Goal: Information Seeking & Learning: Learn about a topic

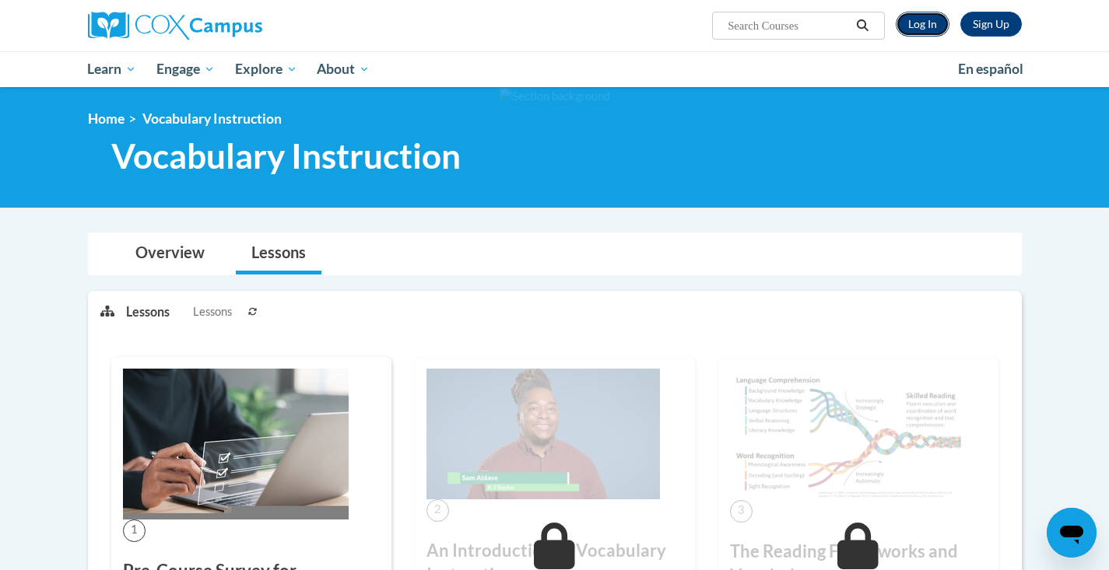
click at [924, 16] on link "Log In" at bounding box center [922, 24] width 54 height 25
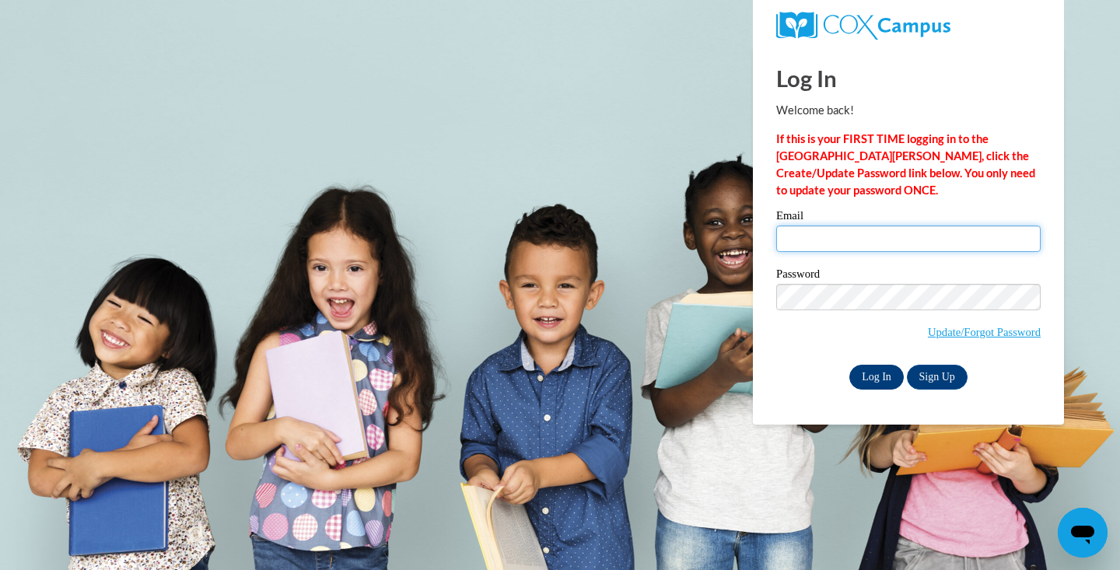
type input "asakovitz@sasd.net"
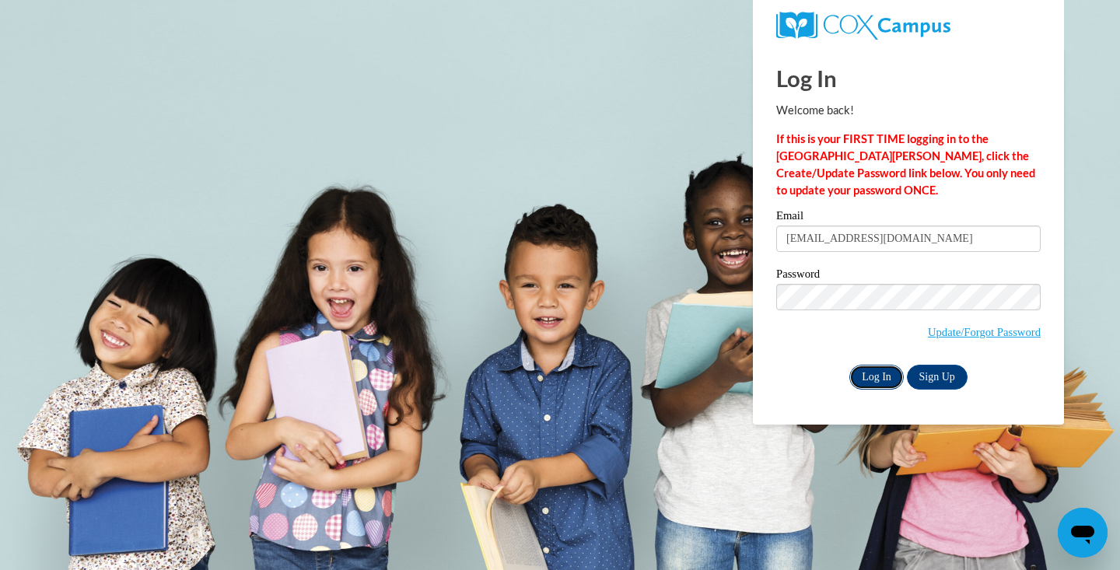
click at [876, 371] on input "Log In" at bounding box center [877, 377] width 54 height 25
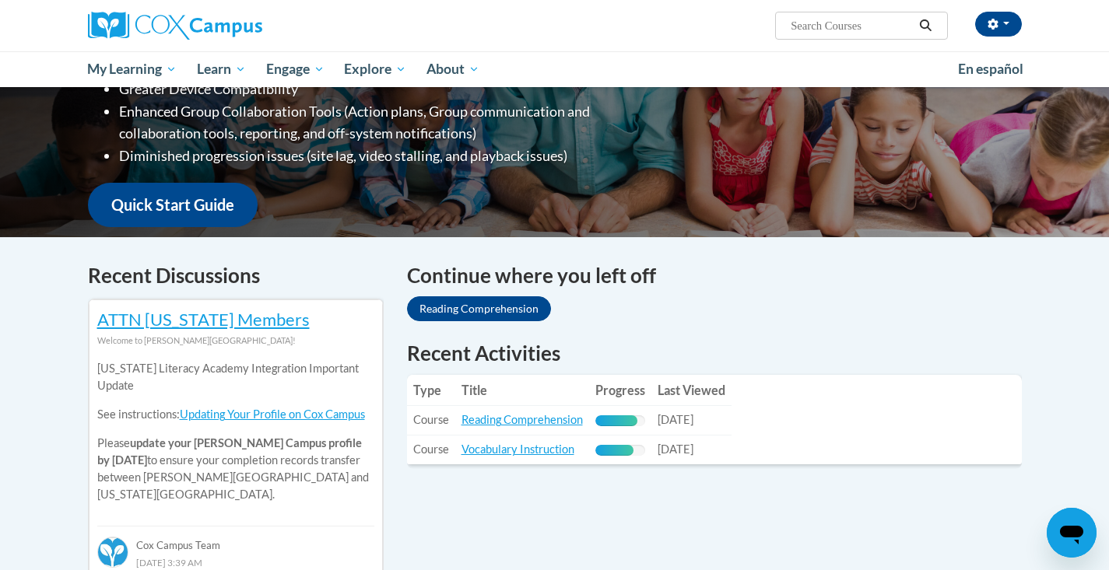
scroll to position [312, 0]
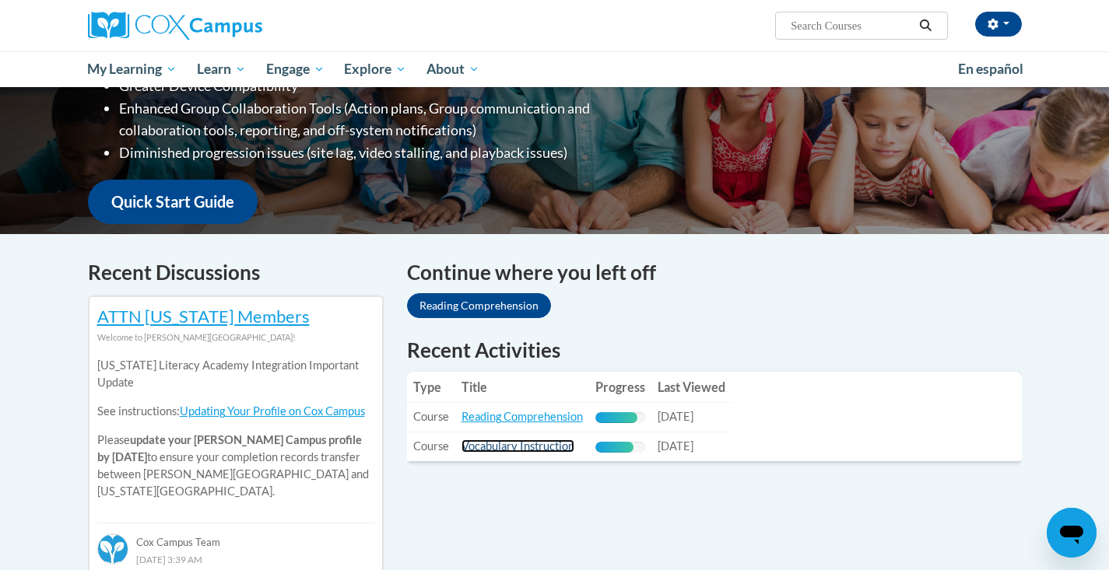
click at [509, 440] on link "Vocabulary Instruction" at bounding box center [517, 446] width 113 height 13
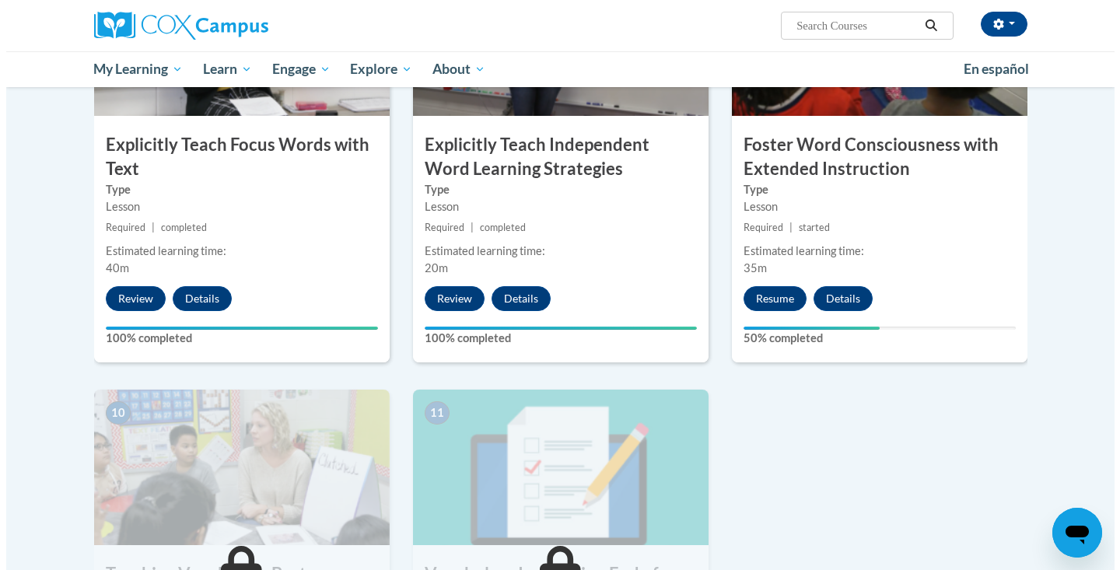
scroll to position [1272, 0]
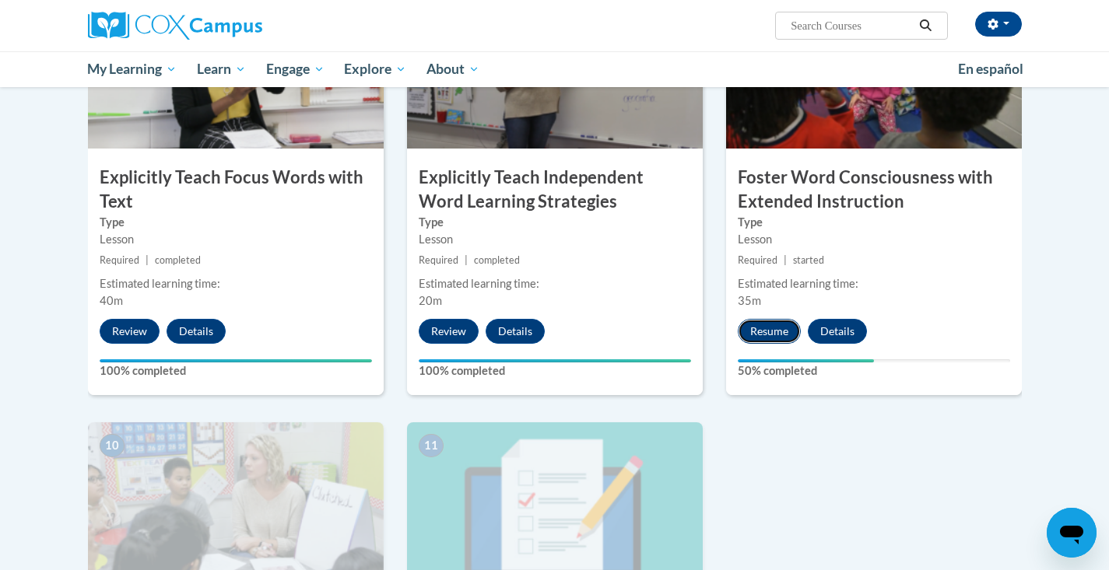
click at [760, 333] on button "Resume" at bounding box center [769, 331] width 63 height 25
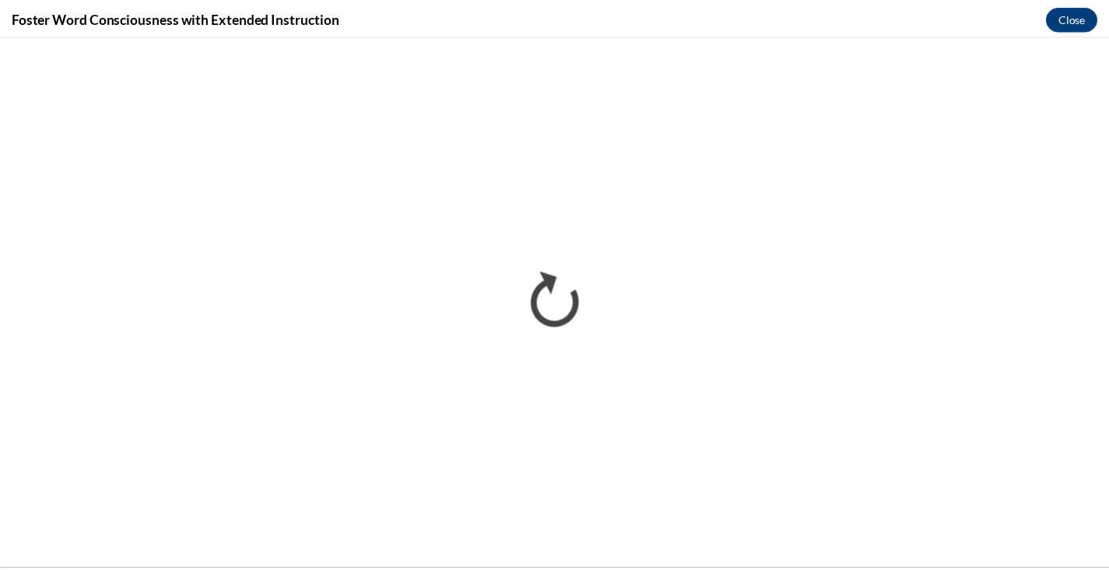
scroll to position [0, 0]
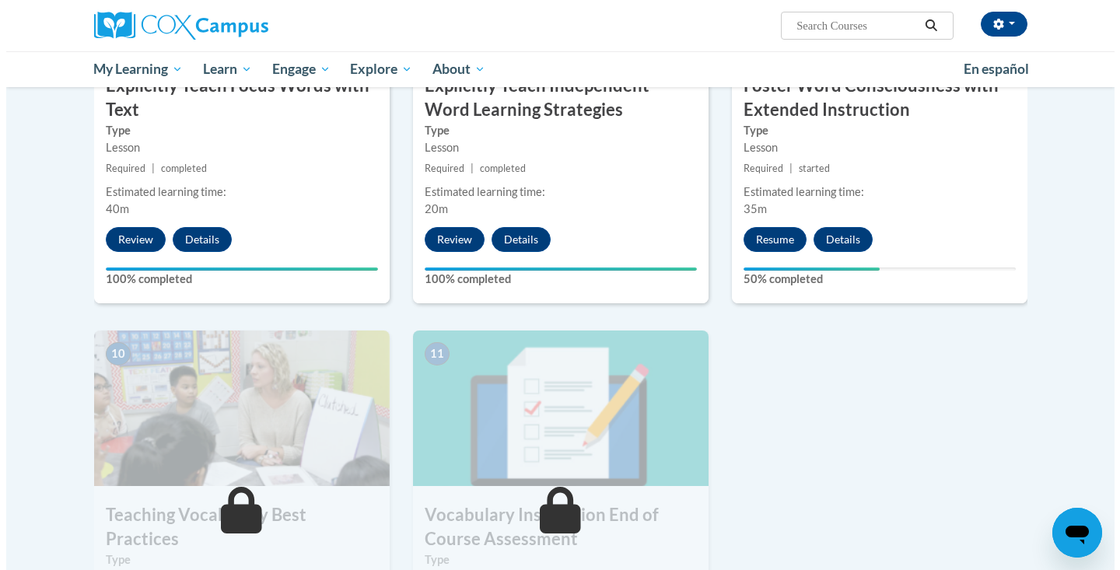
scroll to position [1357, 0]
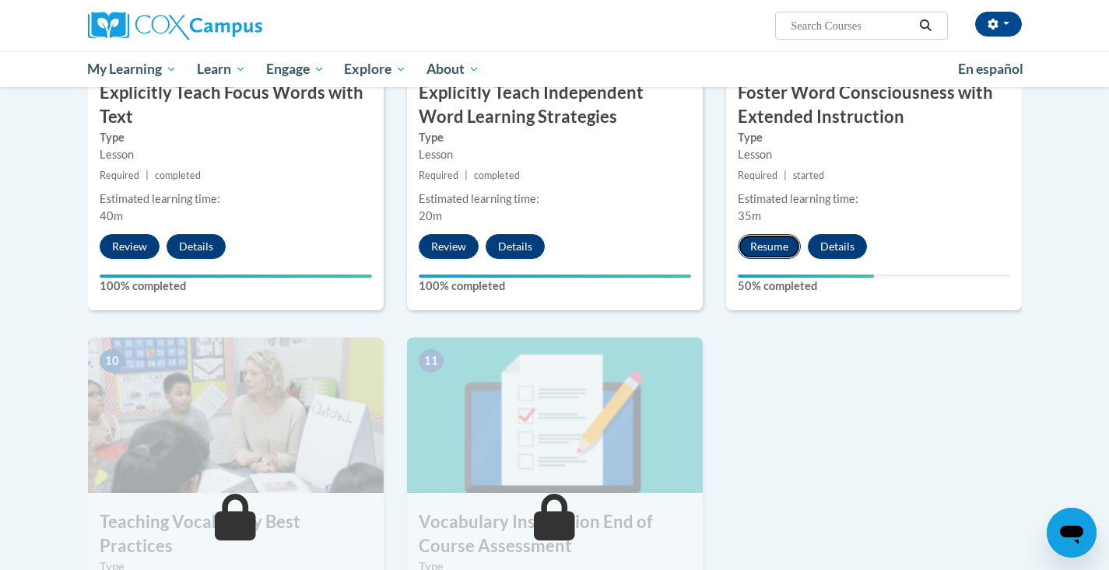
click at [779, 246] on button "Resume" at bounding box center [769, 246] width 63 height 25
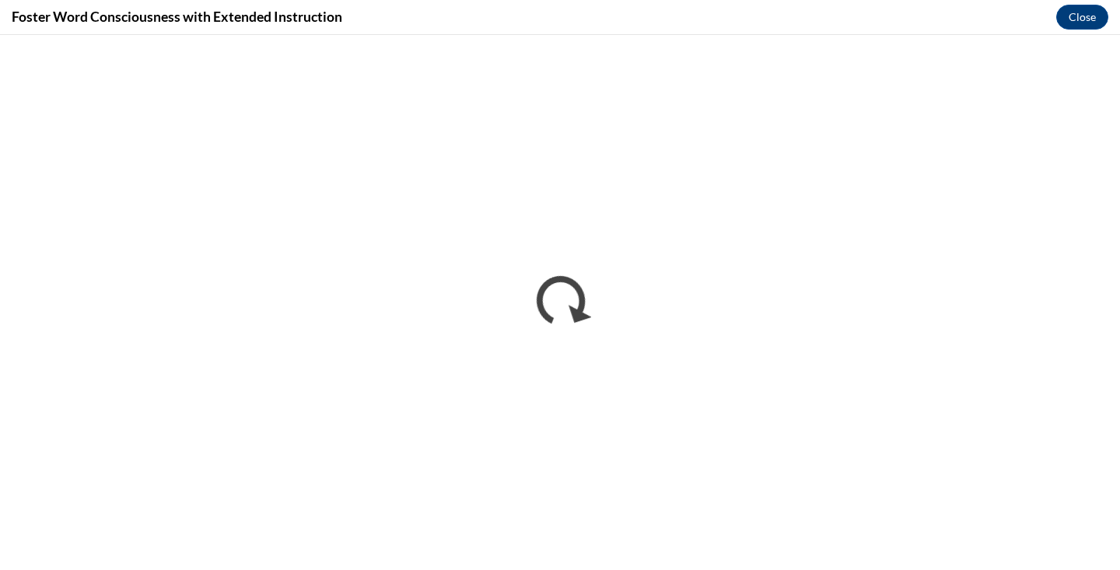
scroll to position [0, 0]
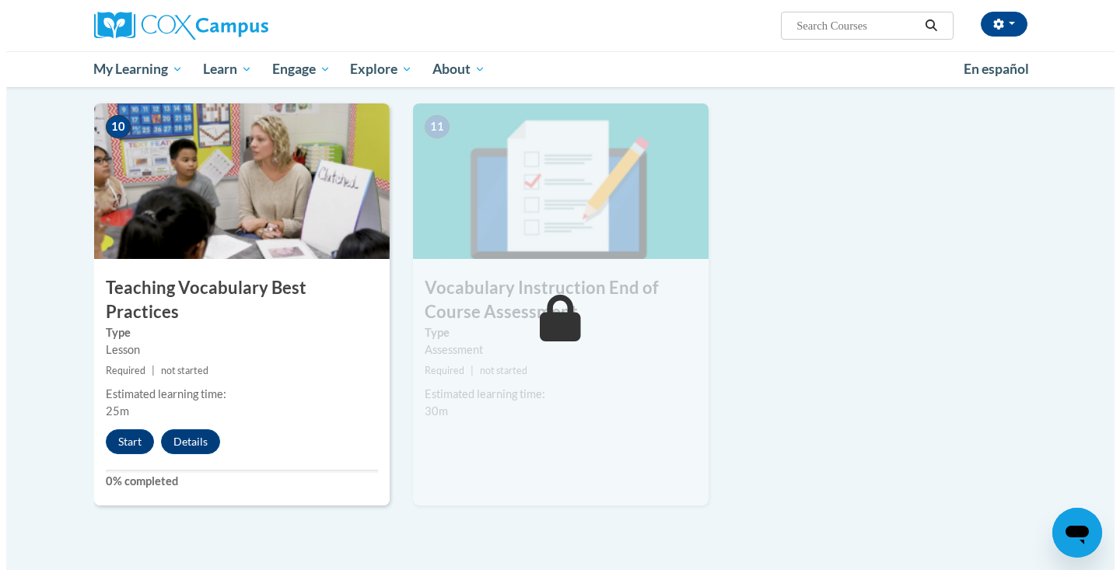
scroll to position [1598, 0]
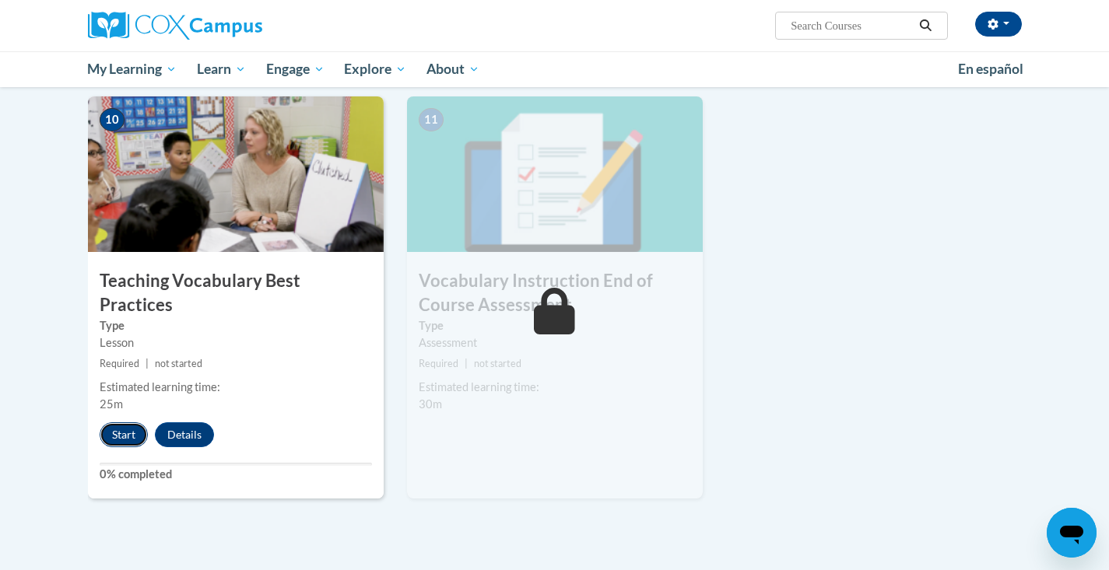
click at [123, 422] on button "Start" at bounding box center [124, 434] width 48 height 25
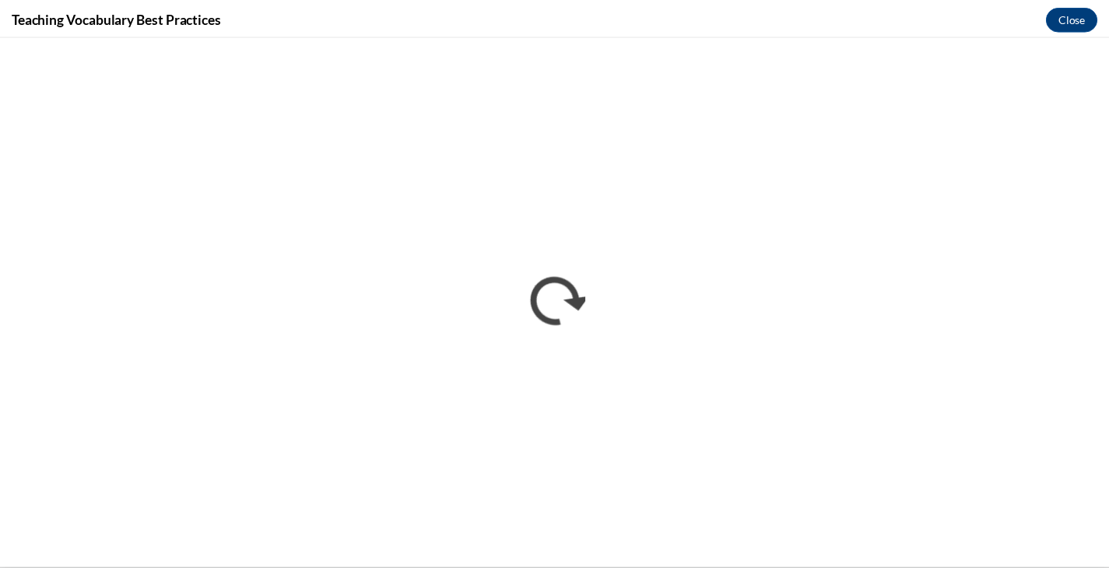
scroll to position [0, 0]
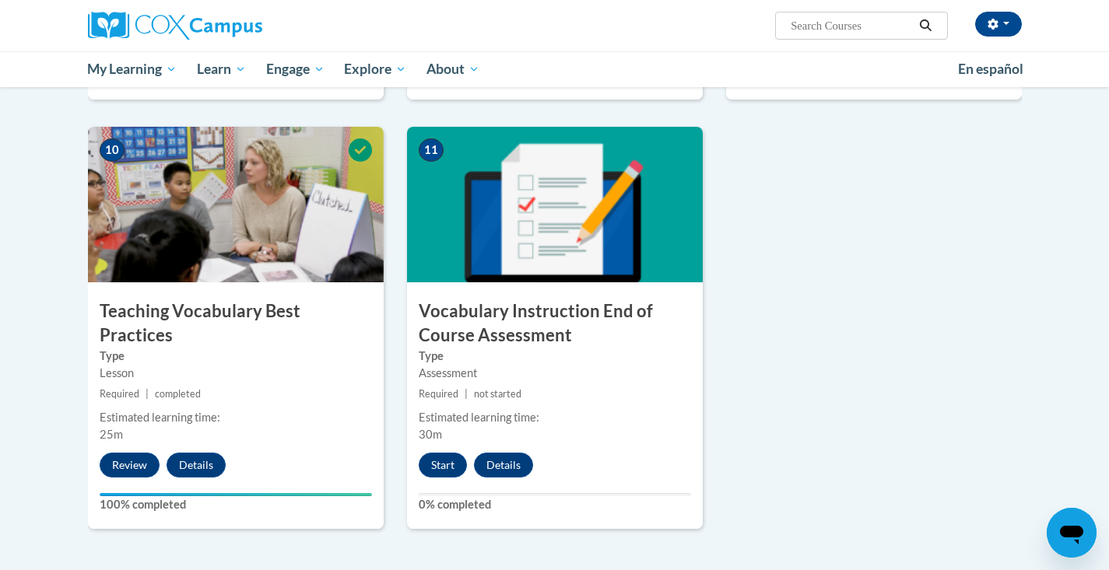
scroll to position [1567, 0]
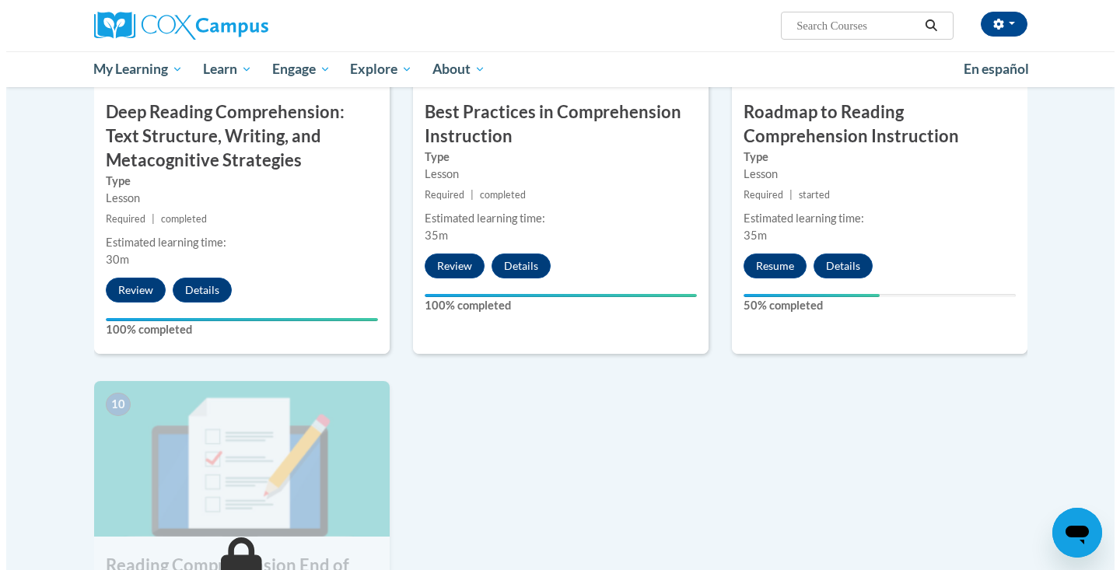
scroll to position [1332, 0]
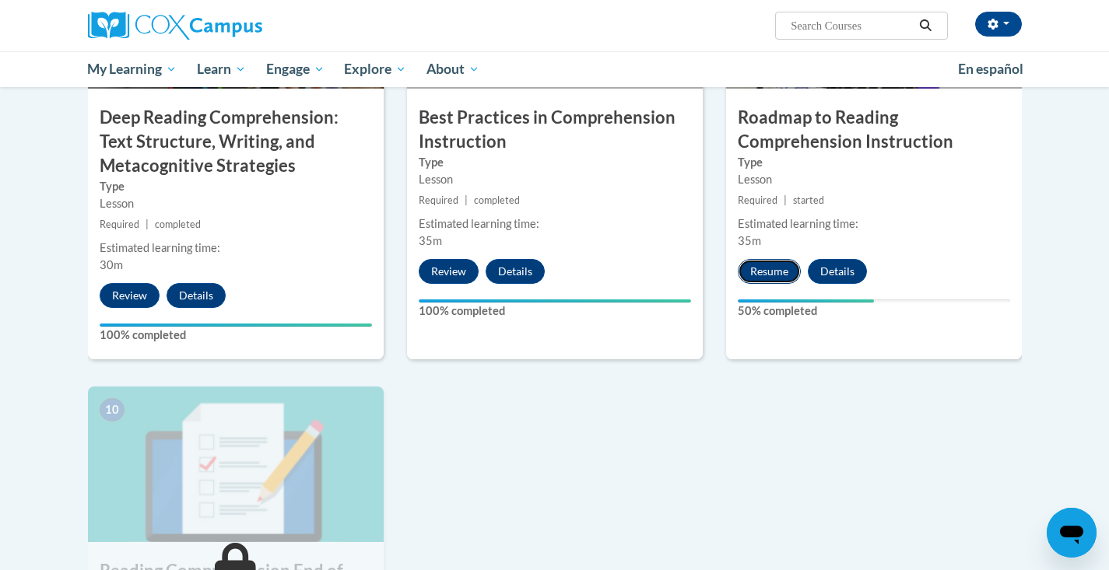
click at [773, 275] on button "Resume" at bounding box center [769, 271] width 63 height 25
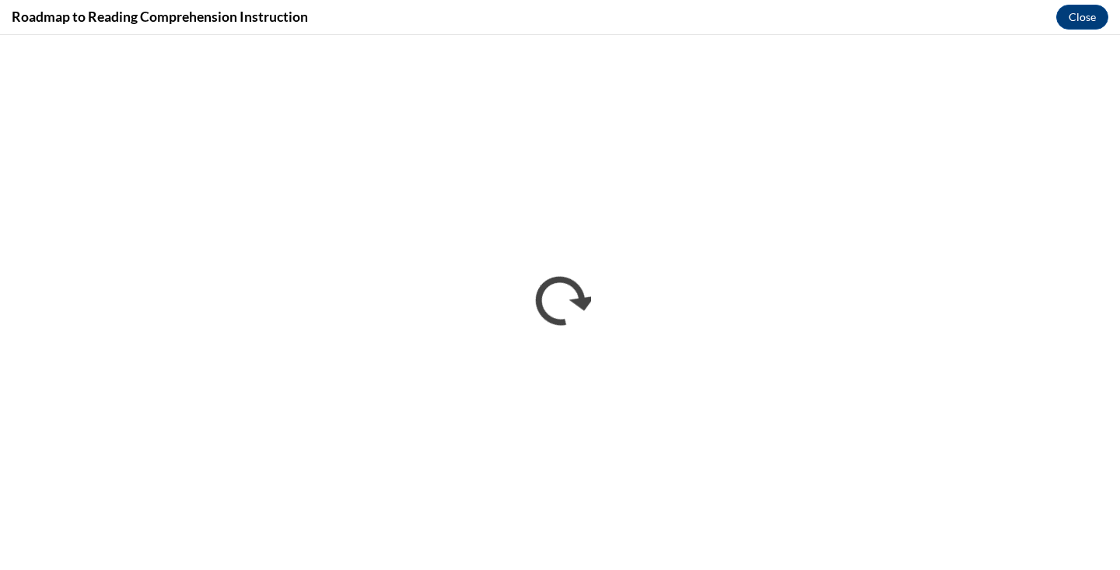
scroll to position [0, 0]
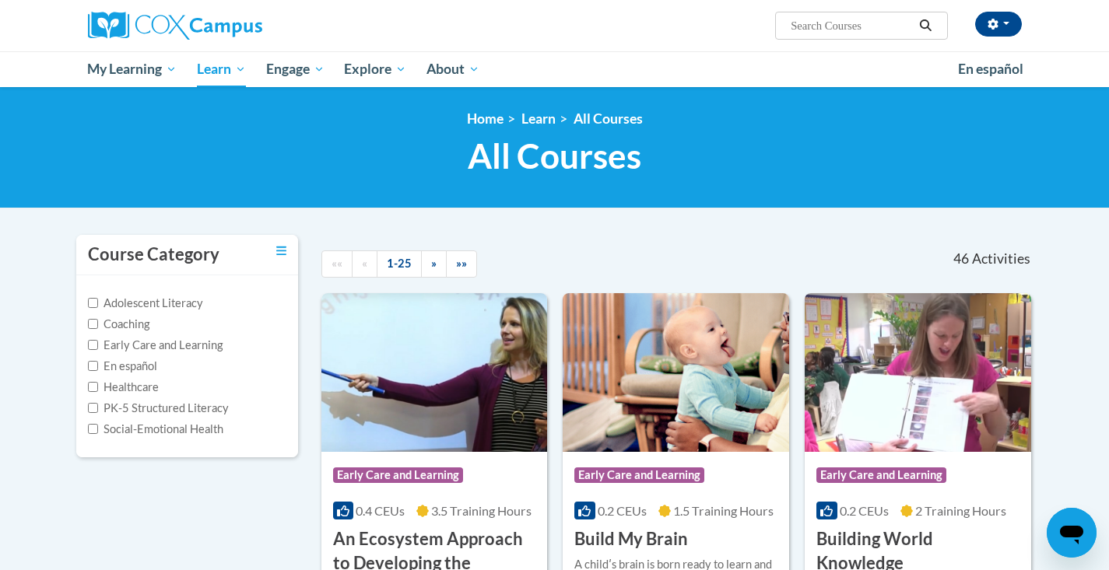
click at [835, 26] on input "Search..." at bounding box center [851, 25] width 124 height 19
type input "writing"
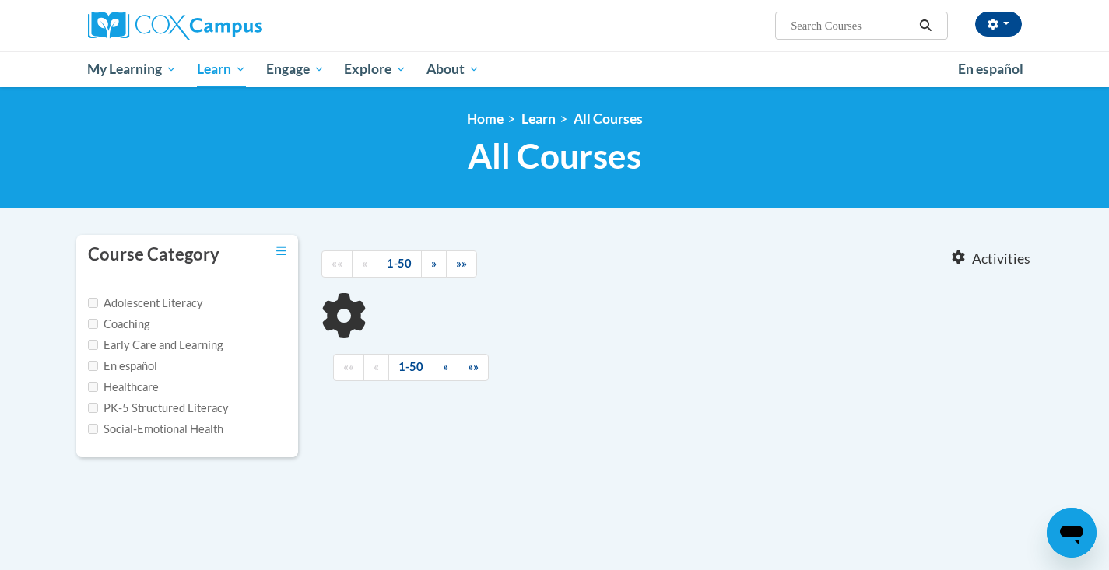
type input "writing"
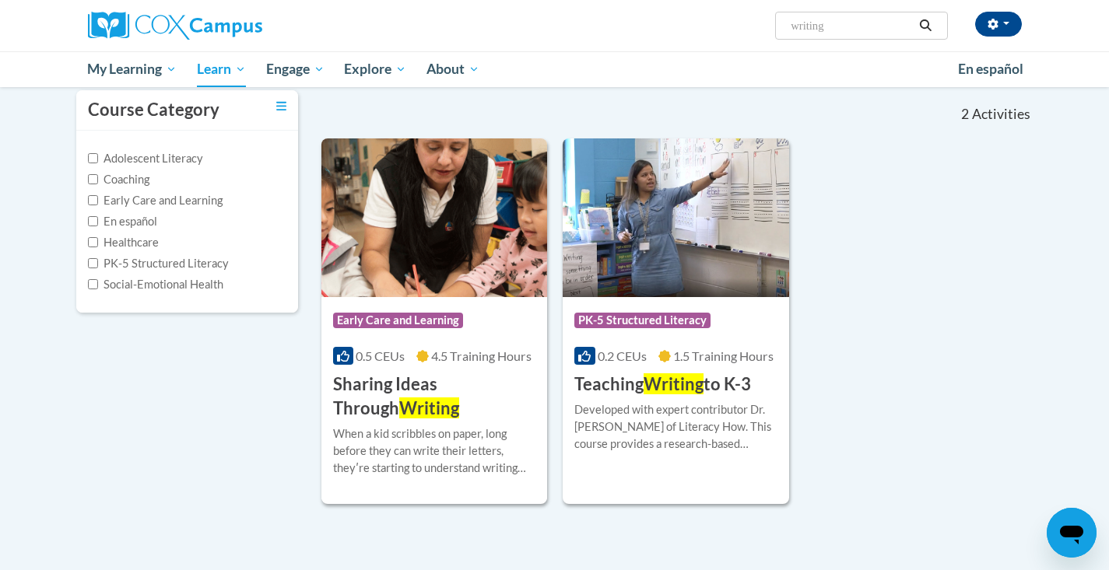
scroll to position [147, 0]
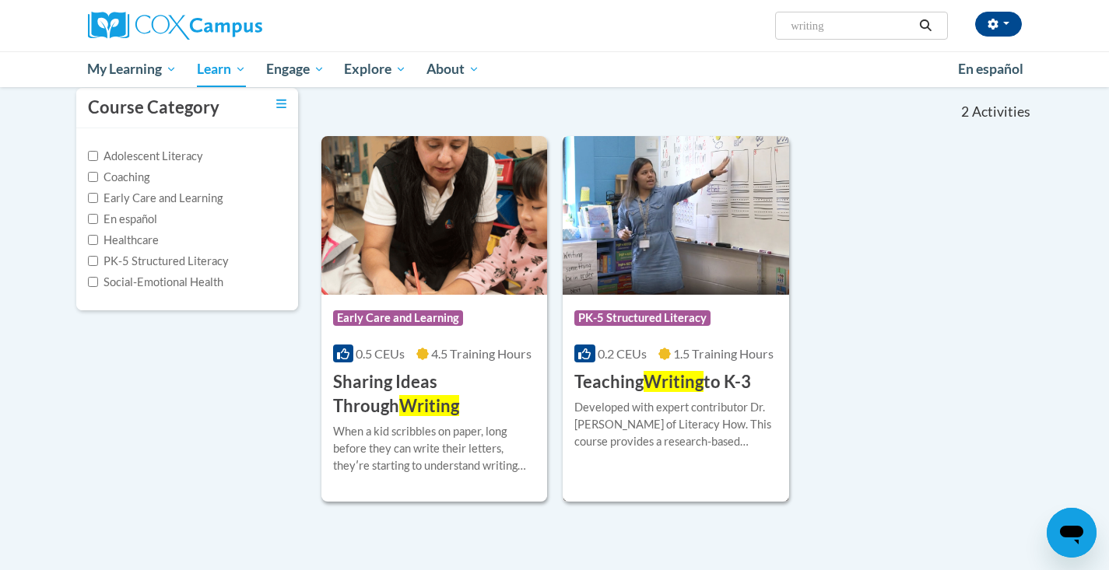
click at [662, 378] on span "Writing" at bounding box center [673, 381] width 60 height 21
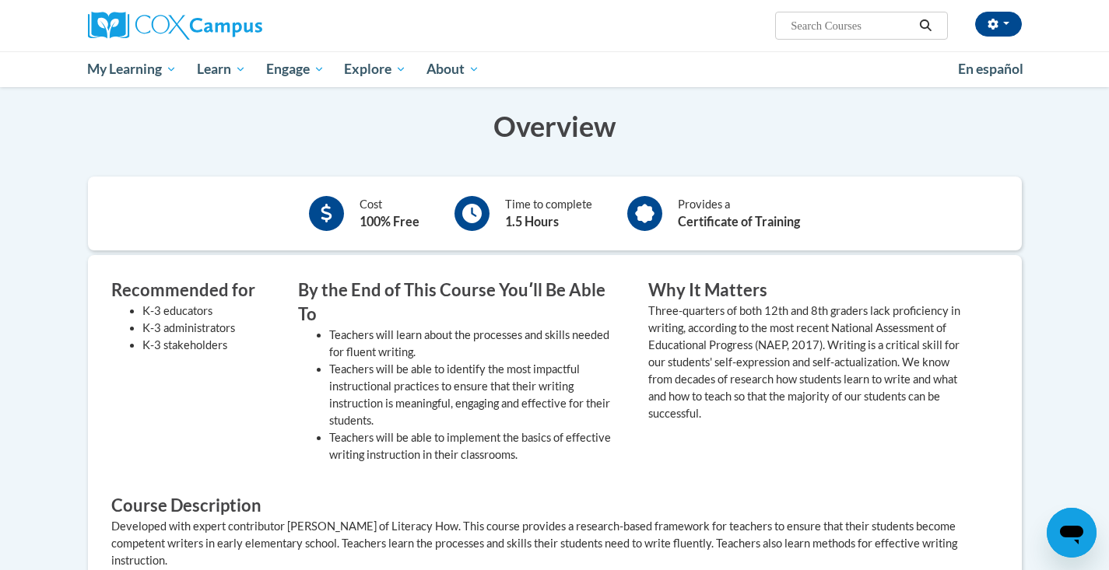
scroll to position [139, 0]
